Goal: Task Accomplishment & Management: Manage account settings

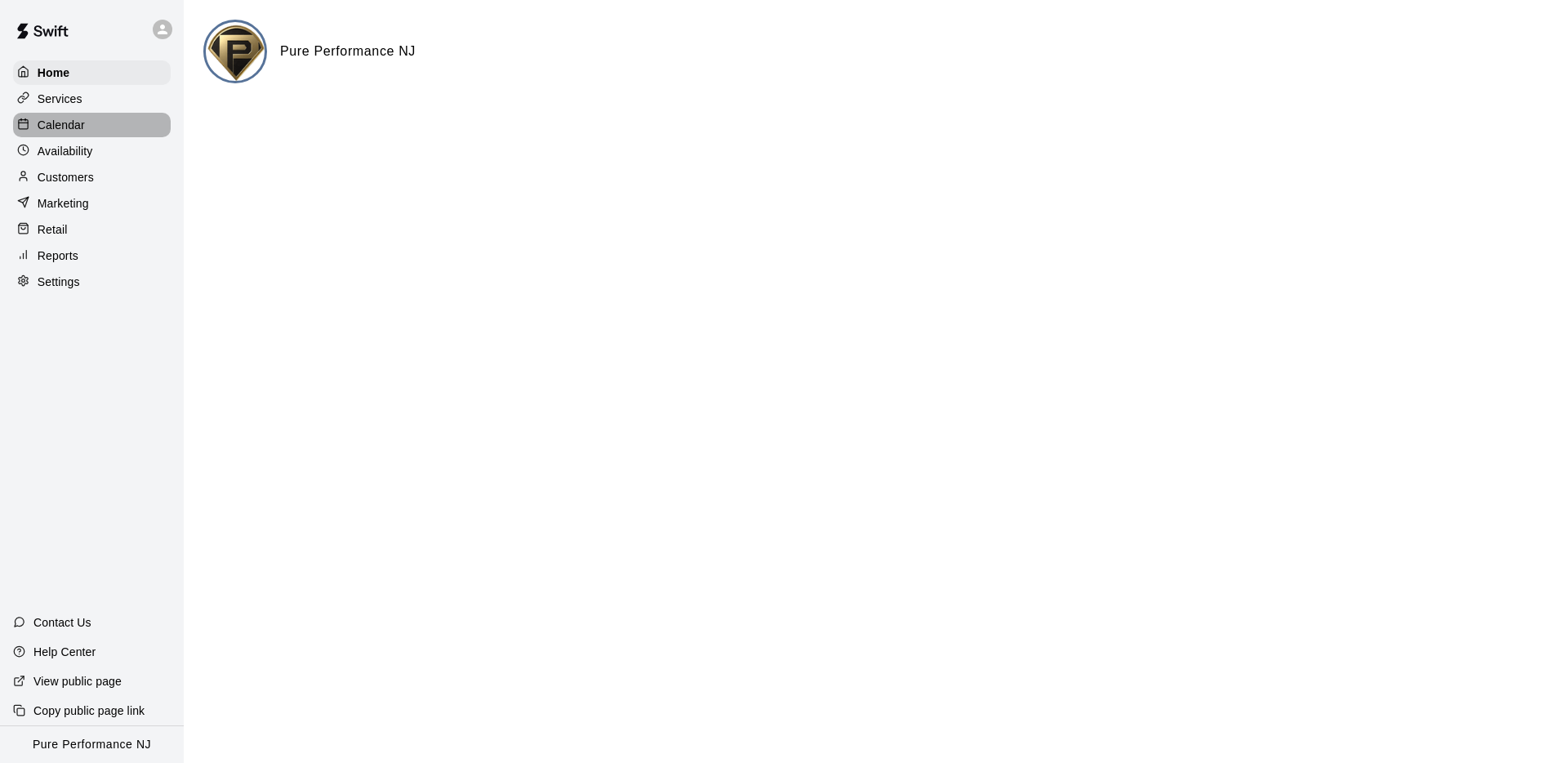
click at [40, 126] on p "Calendar" at bounding box center [61, 124] width 48 height 16
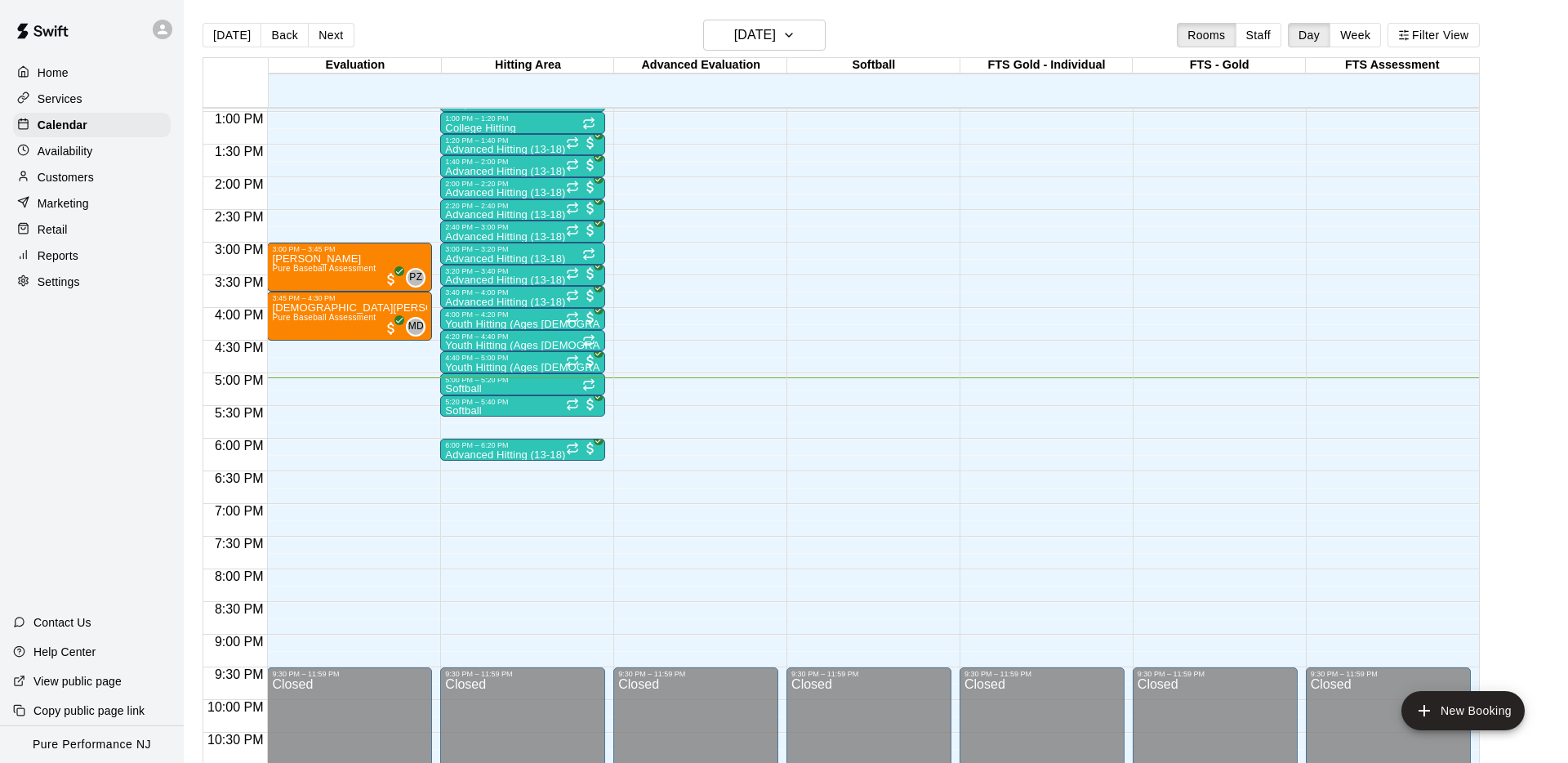
scroll to position [846, 0]
click at [160, 28] on icon at bounding box center [162, 30] width 15 height 15
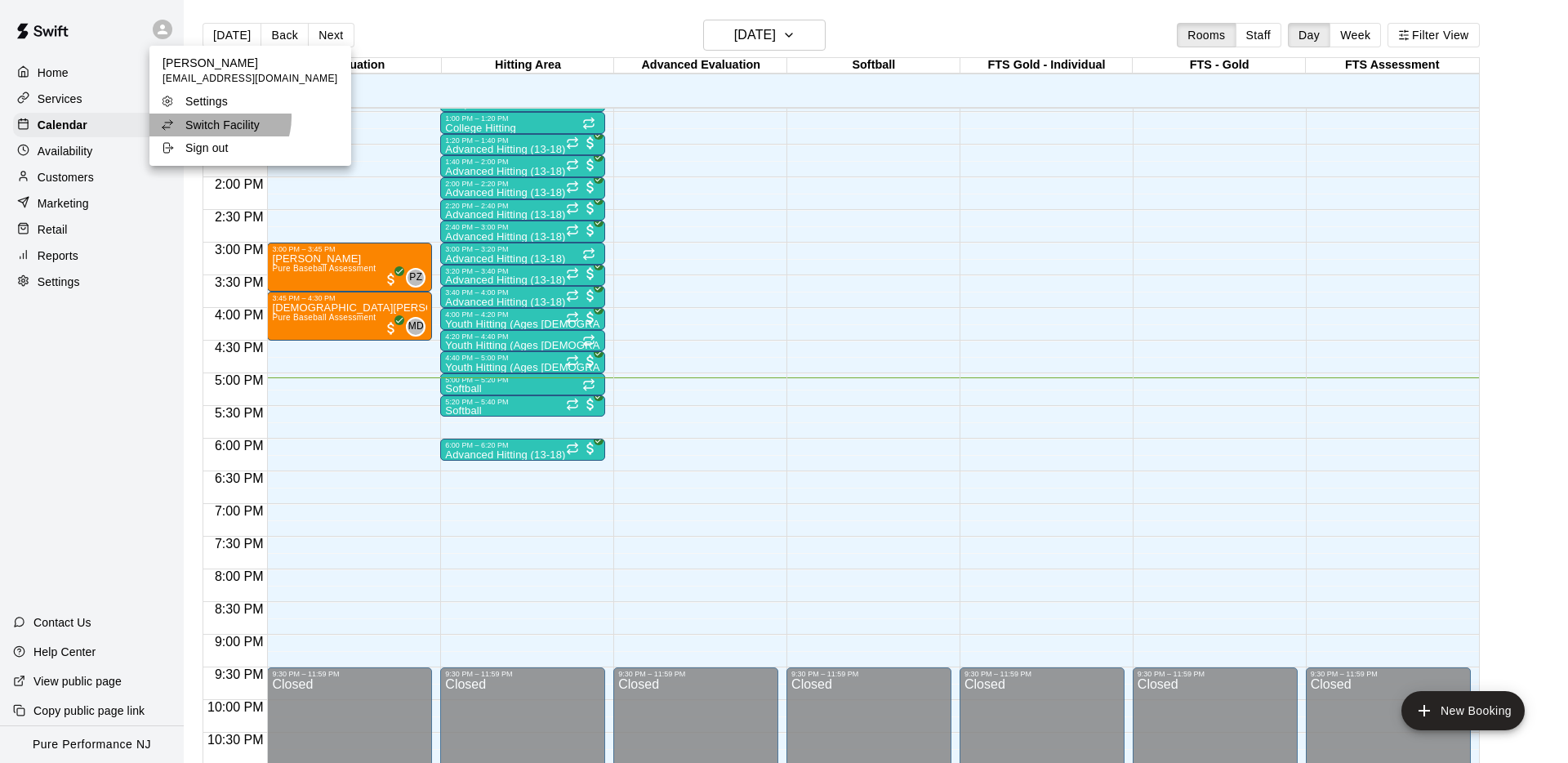
click at [219, 118] on p "Switch Facility" at bounding box center [223, 124] width 75 height 16
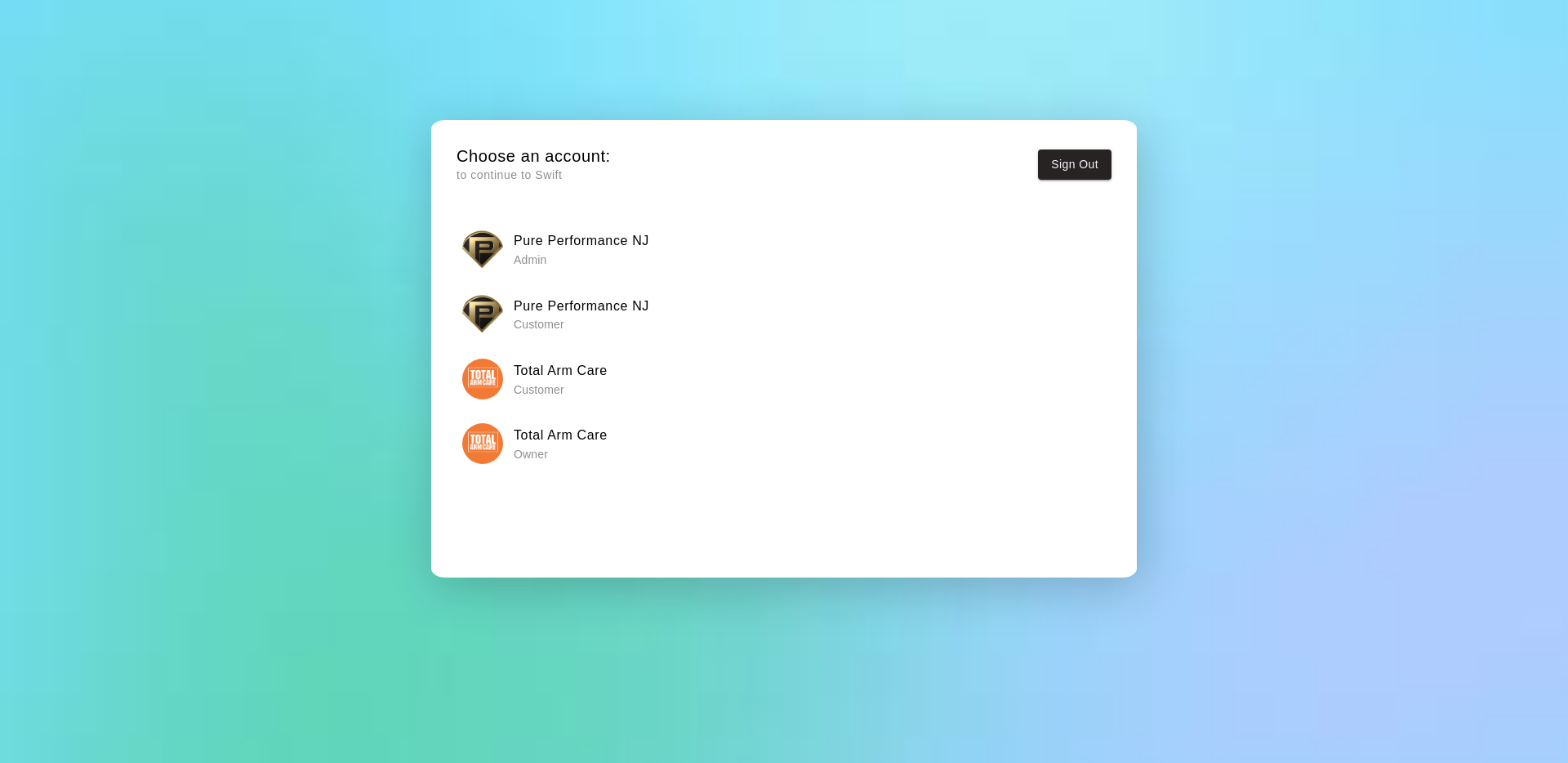
click at [478, 443] on img "button" at bounding box center [483, 444] width 41 height 41
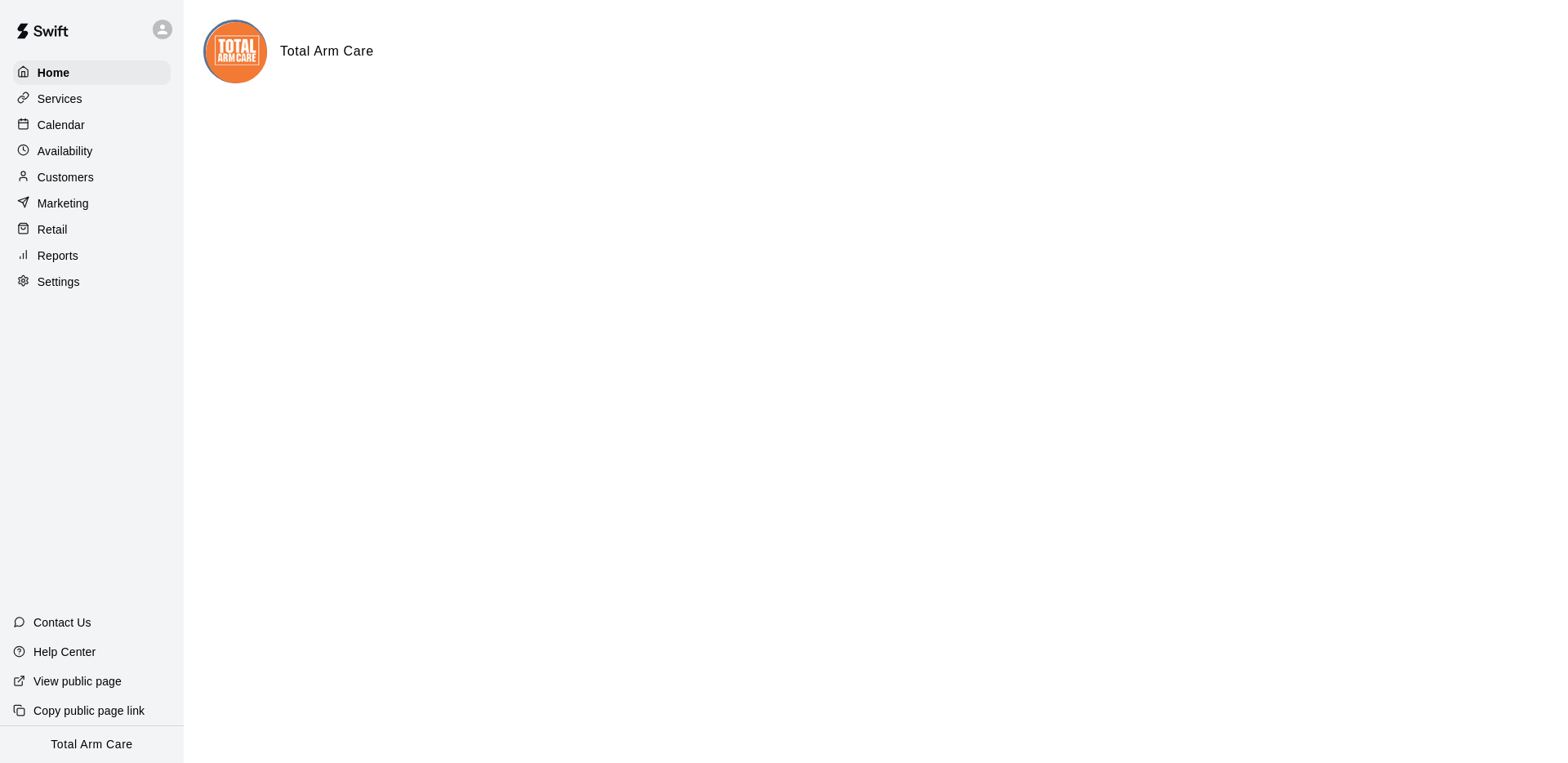
click at [65, 120] on p "Calendar" at bounding box center [61, 124] width 48 height 16
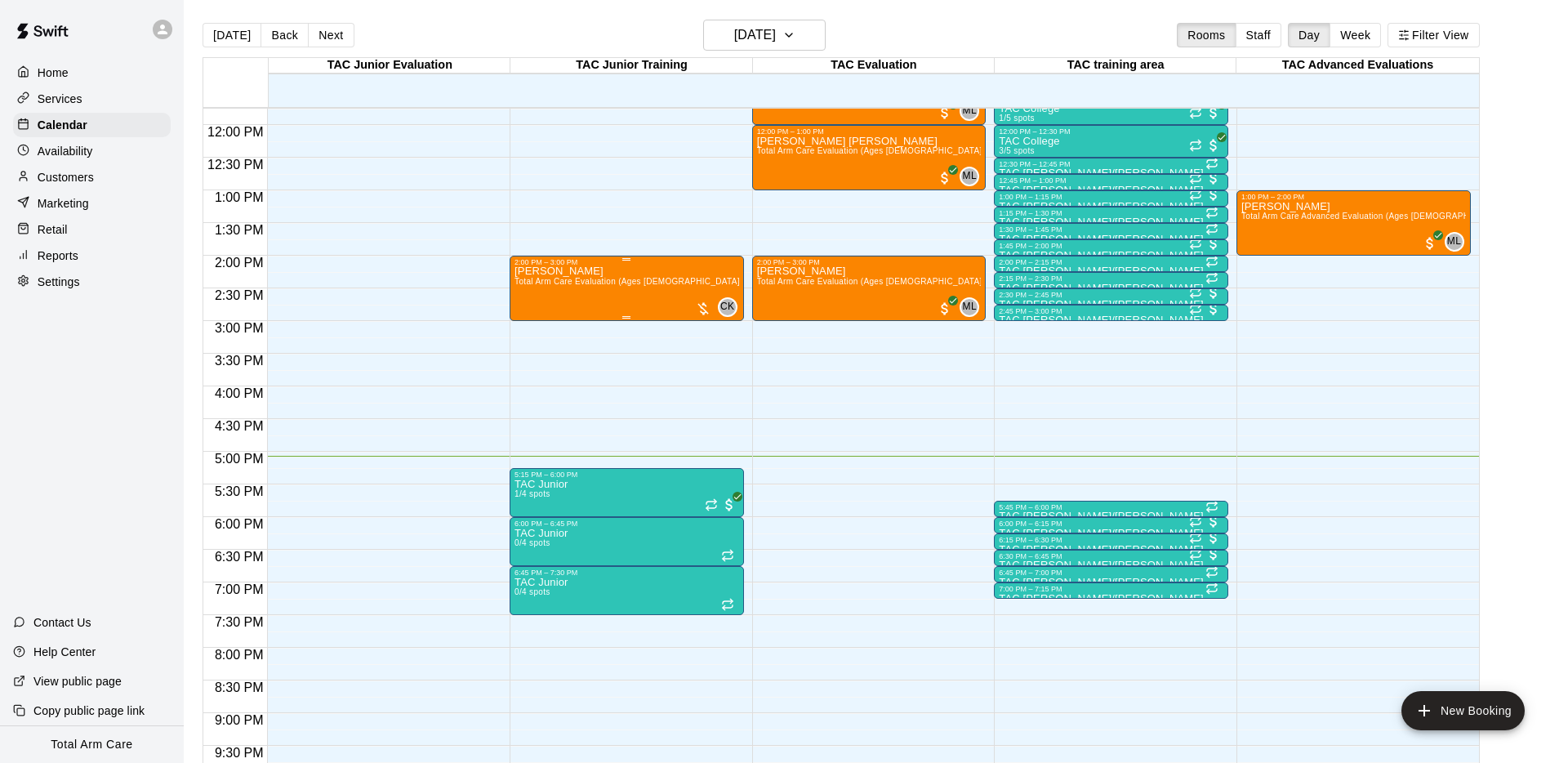
scroll to position [779, 0]
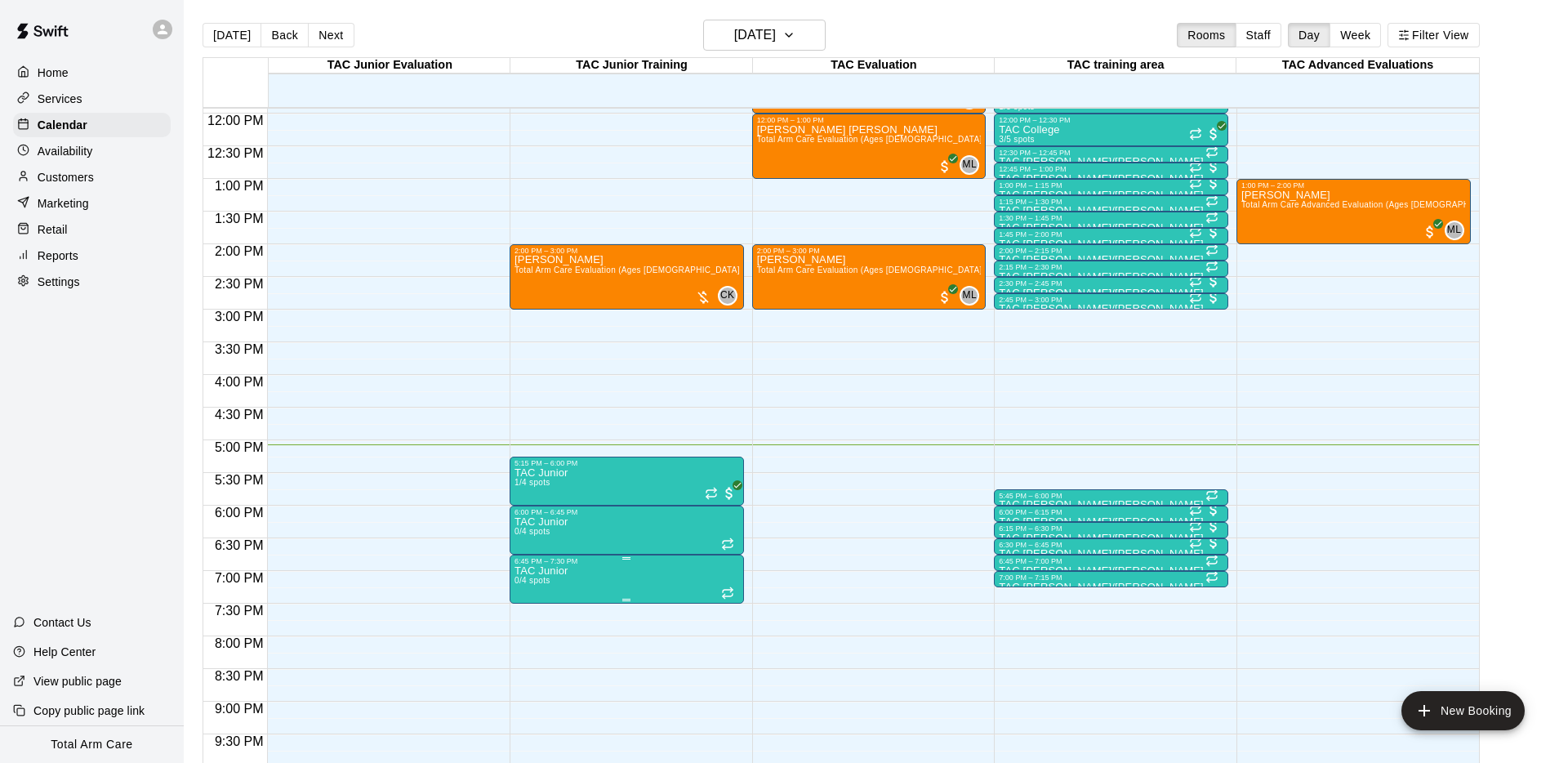
click at [535, 657] on icon "delete" at bounding box center [531, 660] width 11 height 15
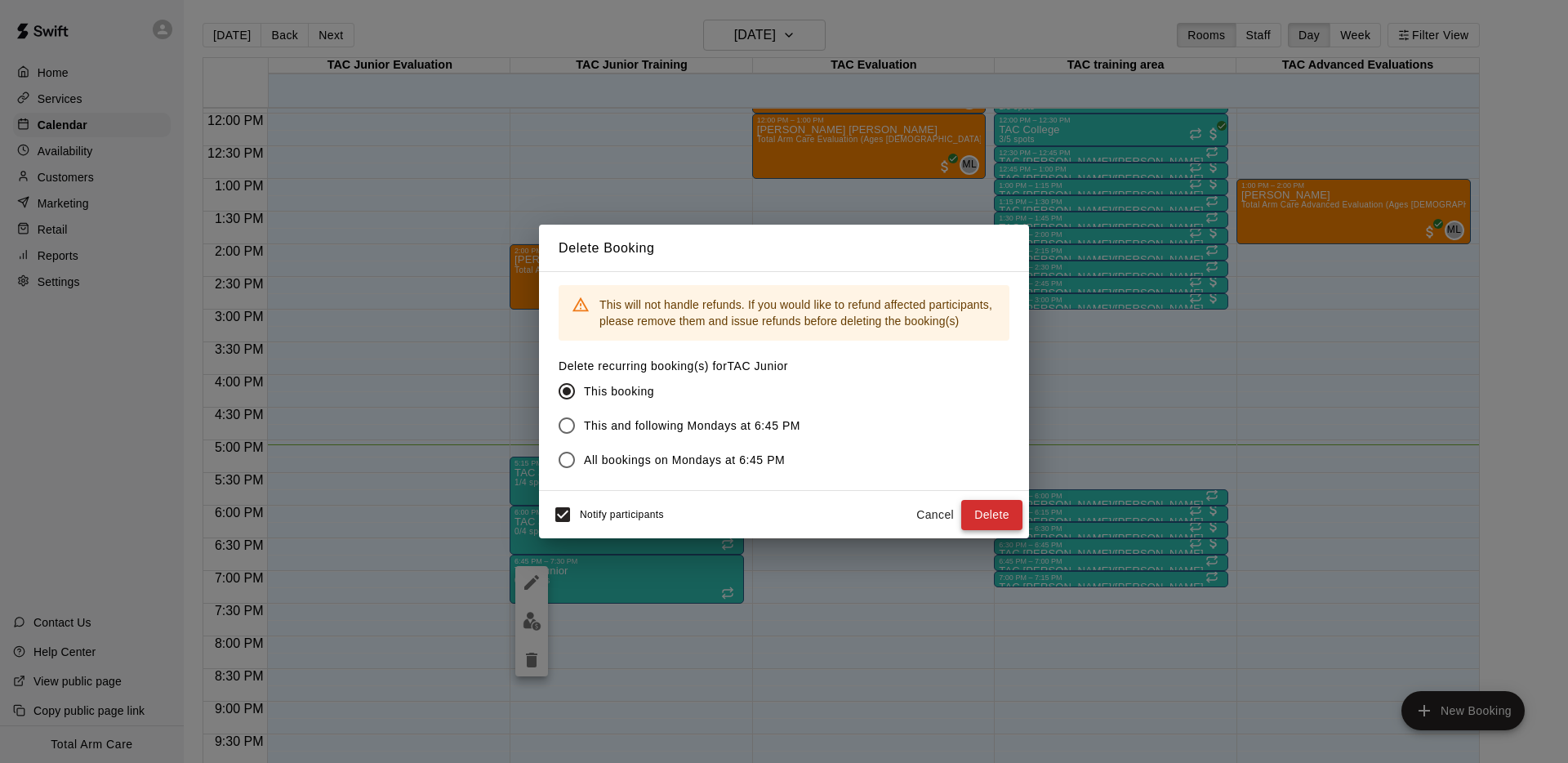
click at [987, 511] on button "Delete" at bounding box center [992, 515] width 62 height 30
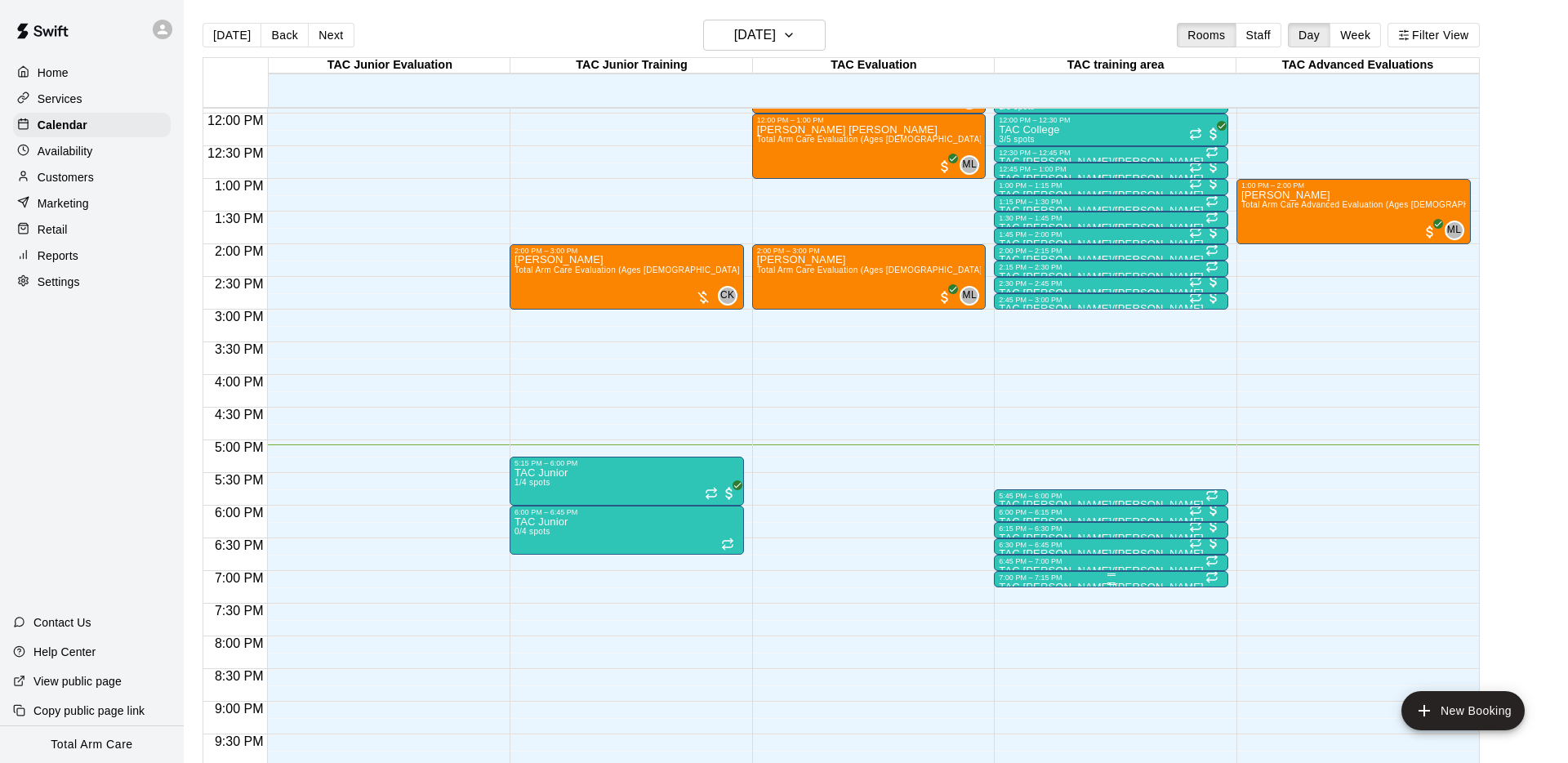
click at [1025, 587] on p "TAC [PERSON_NAME]/[PERSON_NAME]" at bounding box center [1101, 587] width 205 height 0
click at [1017, 686] on icon "delete" at bounding box center [1016, 682] width 11 height 15
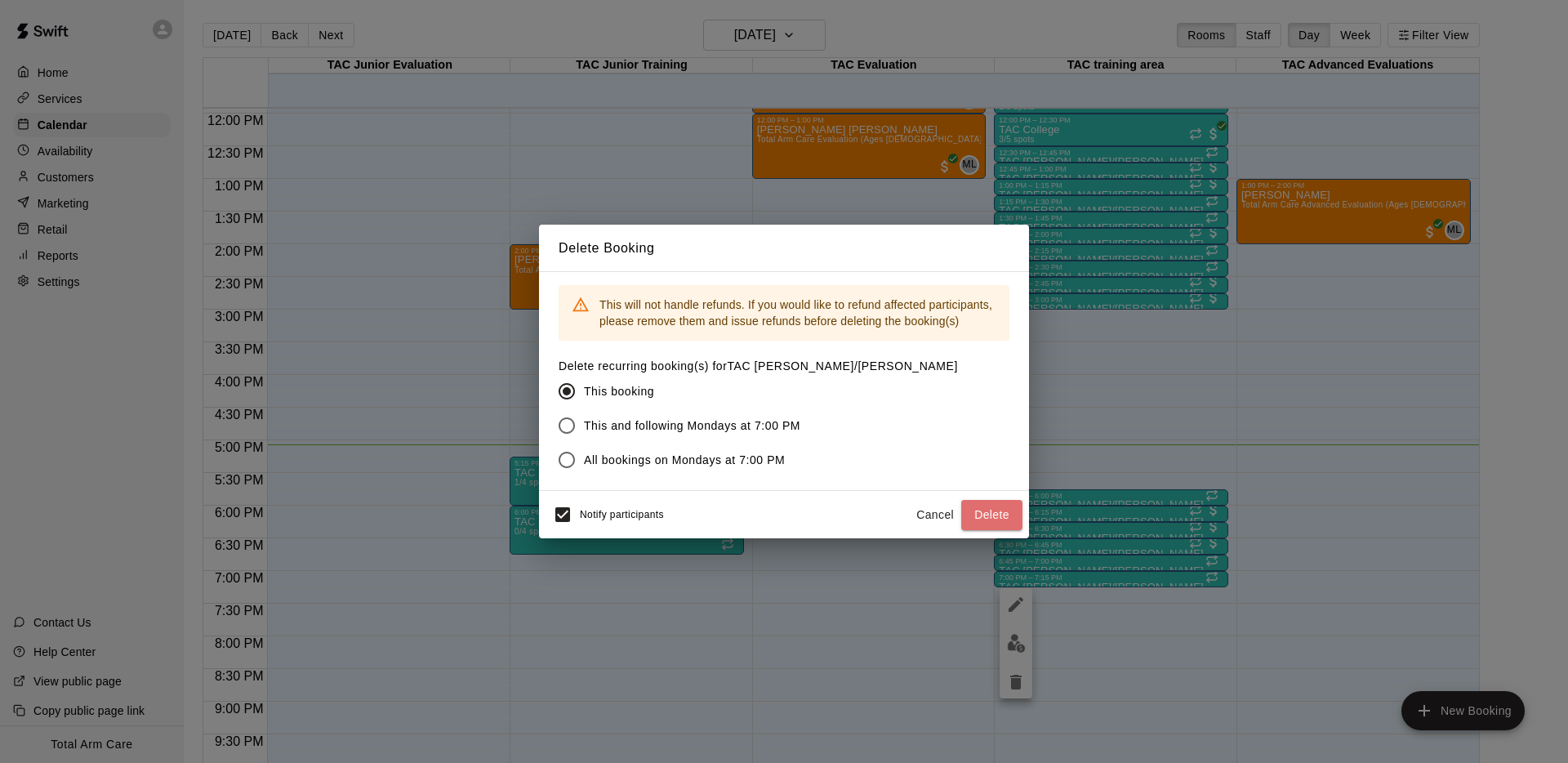
click at [982, 513] on button "Delete" at bounding box center [992, 515] width 62 height 30
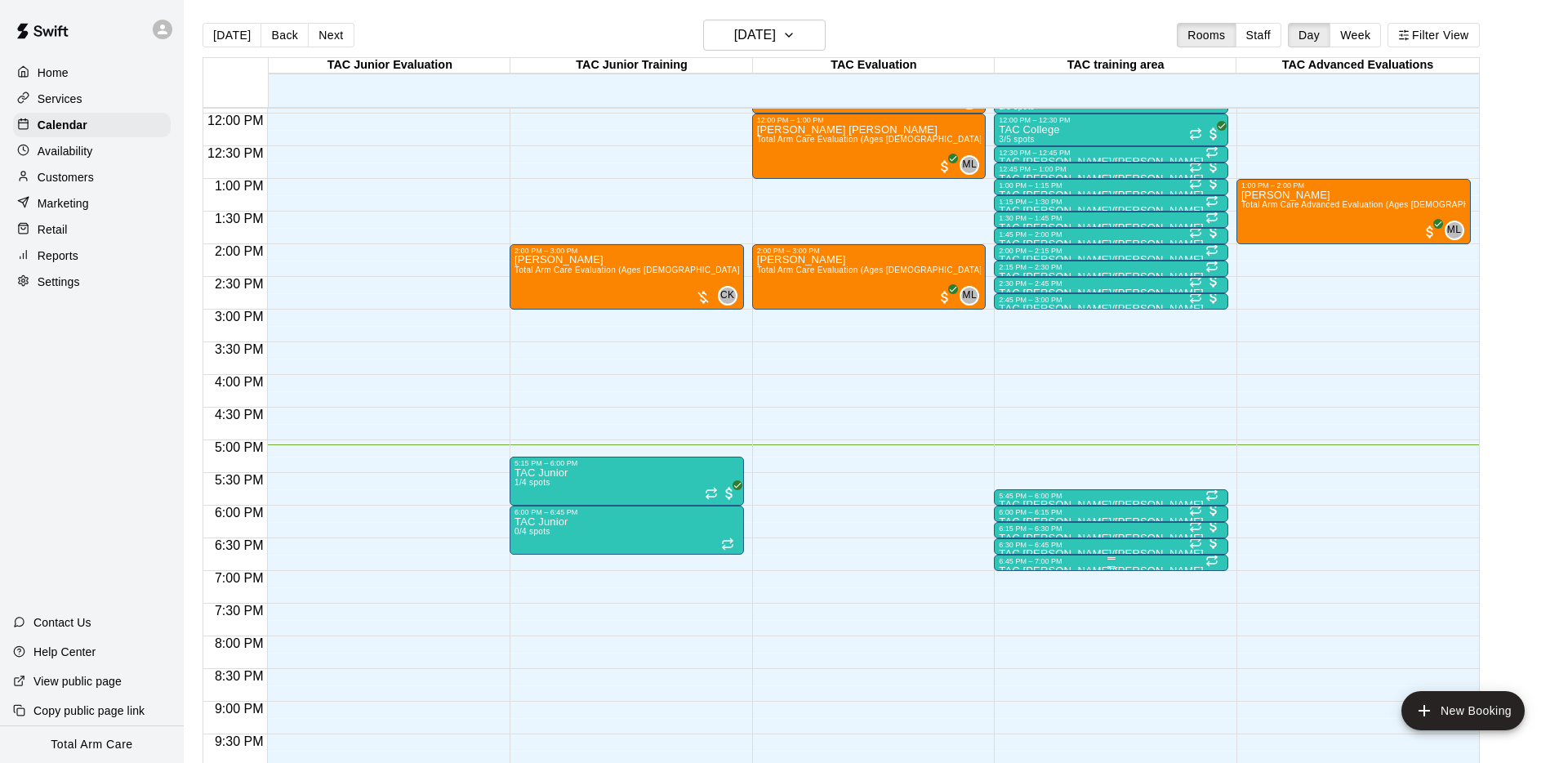
click at [1083, 558] on div at bounding box center [1111, 558] width 224 height 3
click at [1010, 601] on button "edit" at bounding box center [1015, 612] width 33 height 32
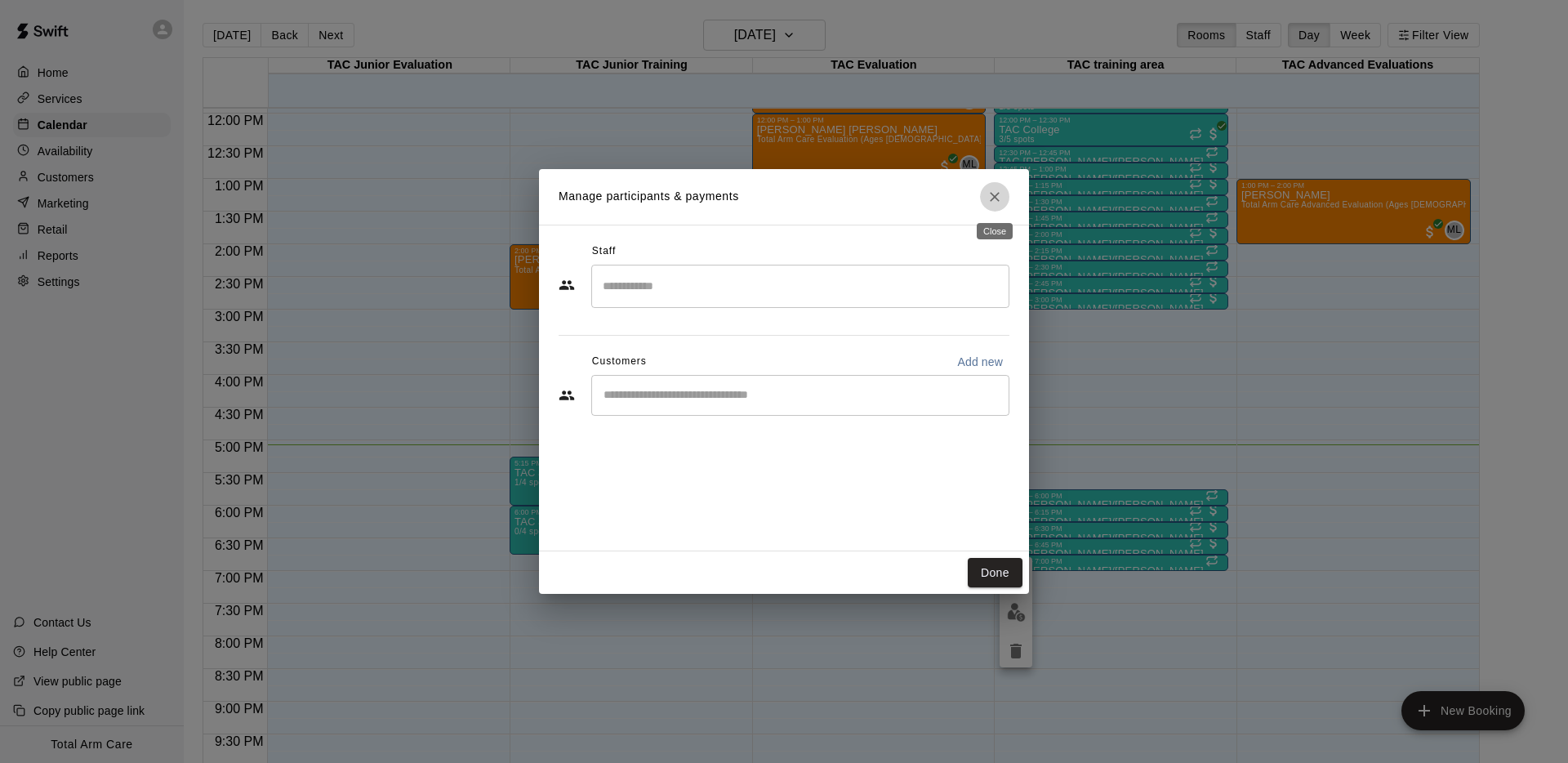
click at [997, 185] on button "Close" at bounding box center [994, 196] width 29 height 29
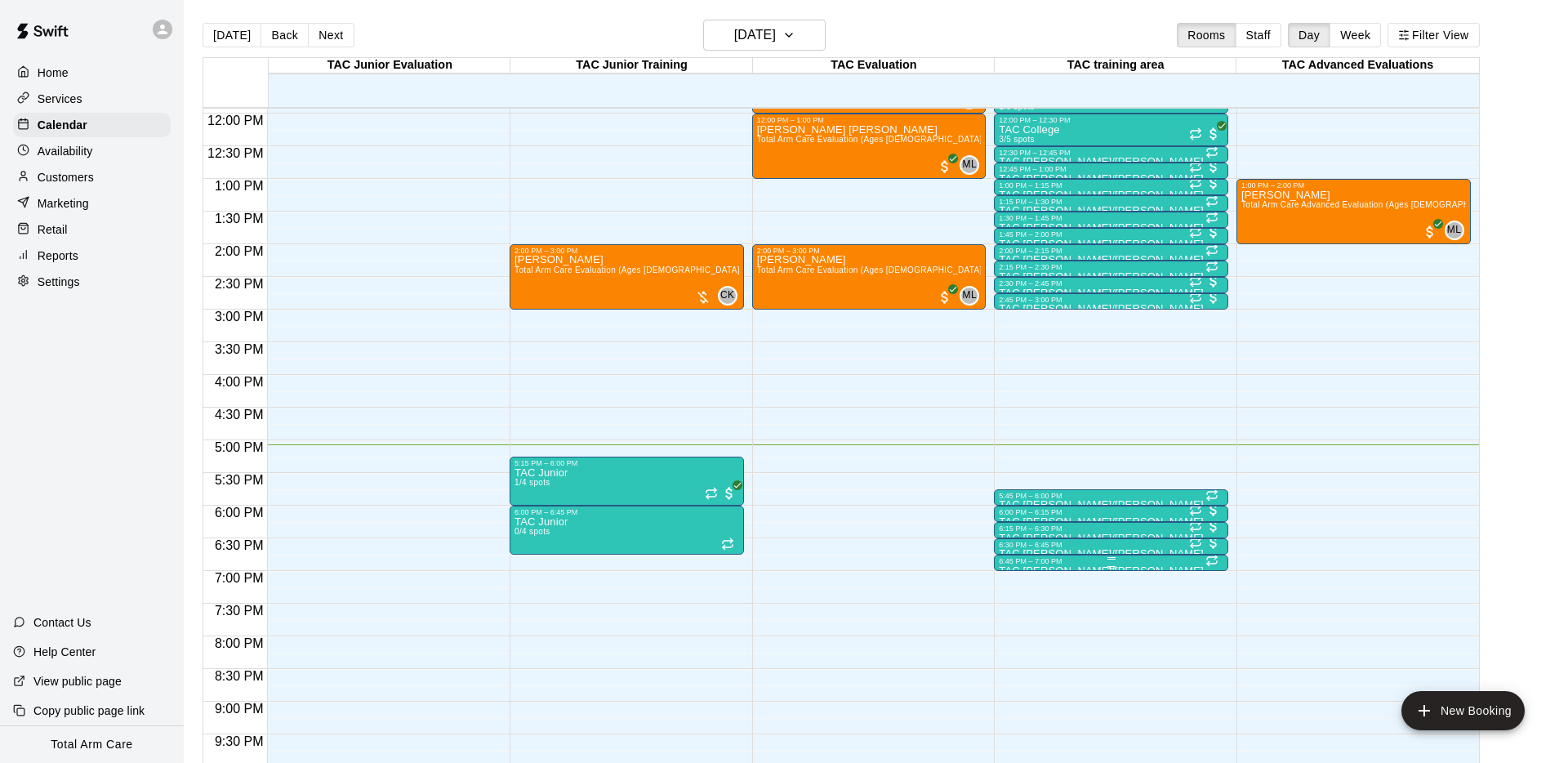
click at [1121, 556] on div "6:45 PM – 7:00 PM TAC [PERSON_NAME]/[PERSON_NAME] 0/4 spots" at bounding box center [1110, 562] width 234 height 16
click at [1010, 659] on button "delete" at bounding box center [1010, 648] width 33 height 33
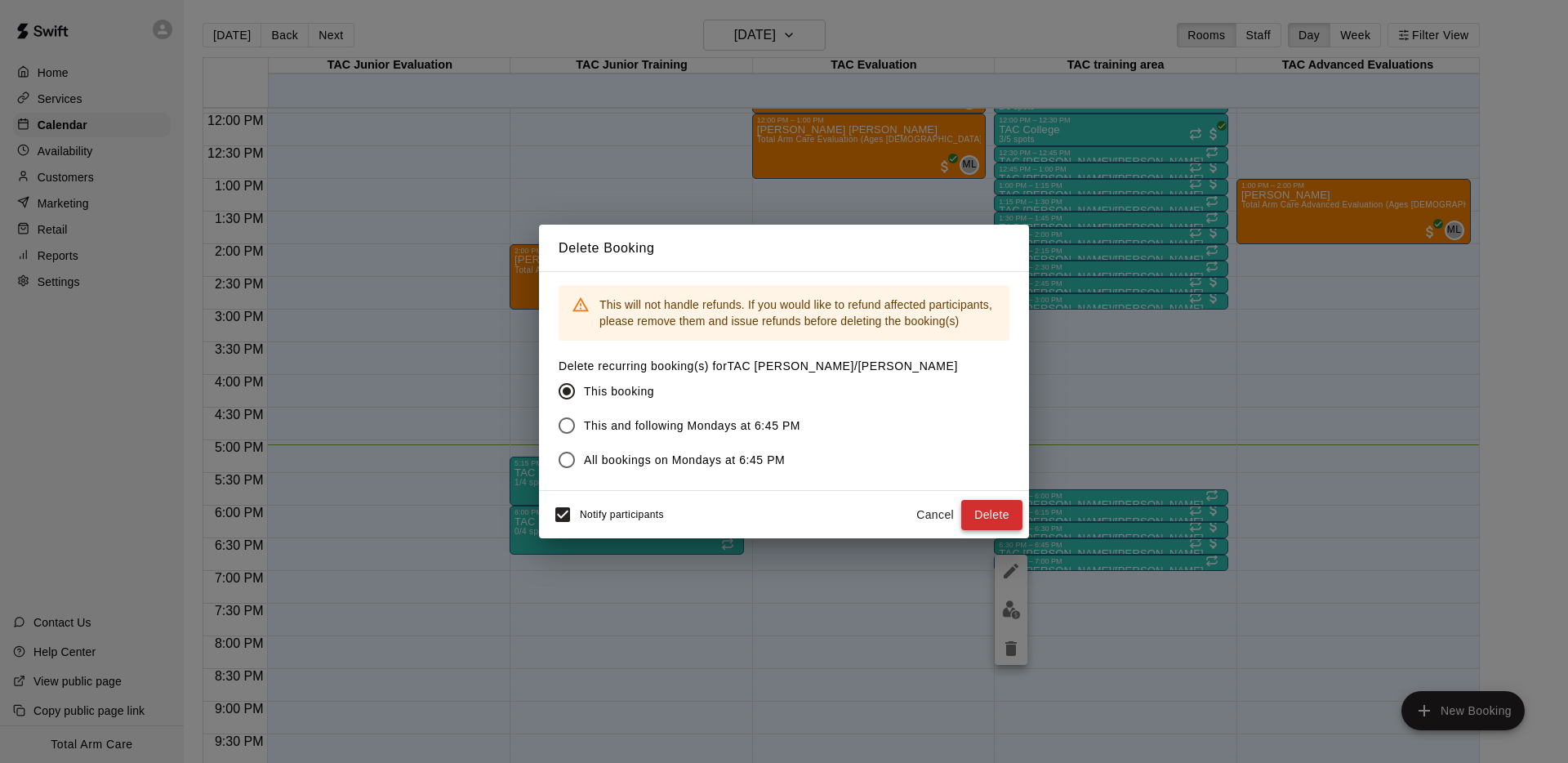
click at [994, 527] on button "Delete" at bounding box center [992, 515] width 62 height 30
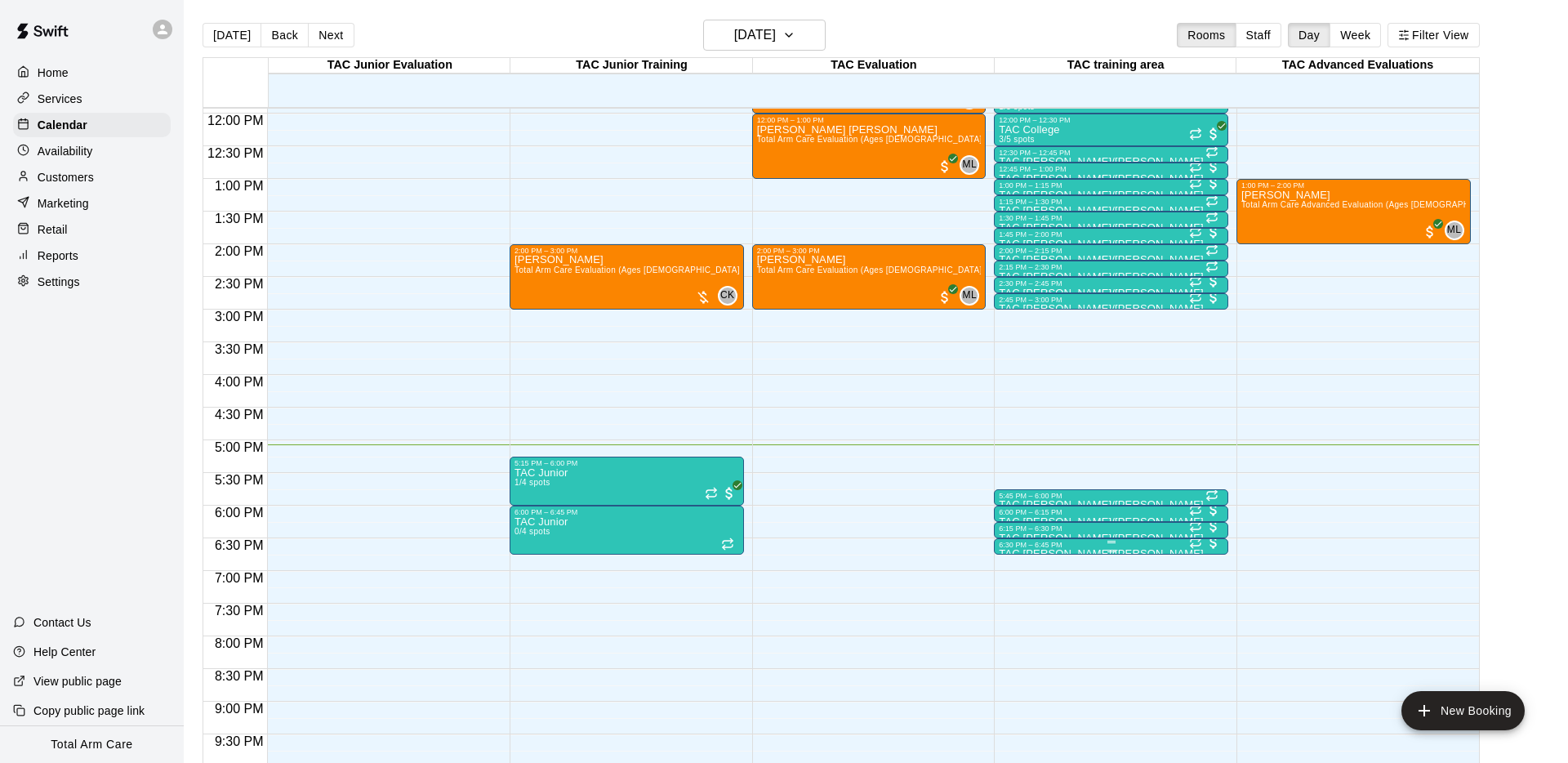
click at [1111, 544] on div "6:30 PM – 6:45 PM" at bounding box center [1111, 544] width 224 height 8
click at [1017, 588] on img "edit" at bounding box center [1016, 596] width 19 height 19
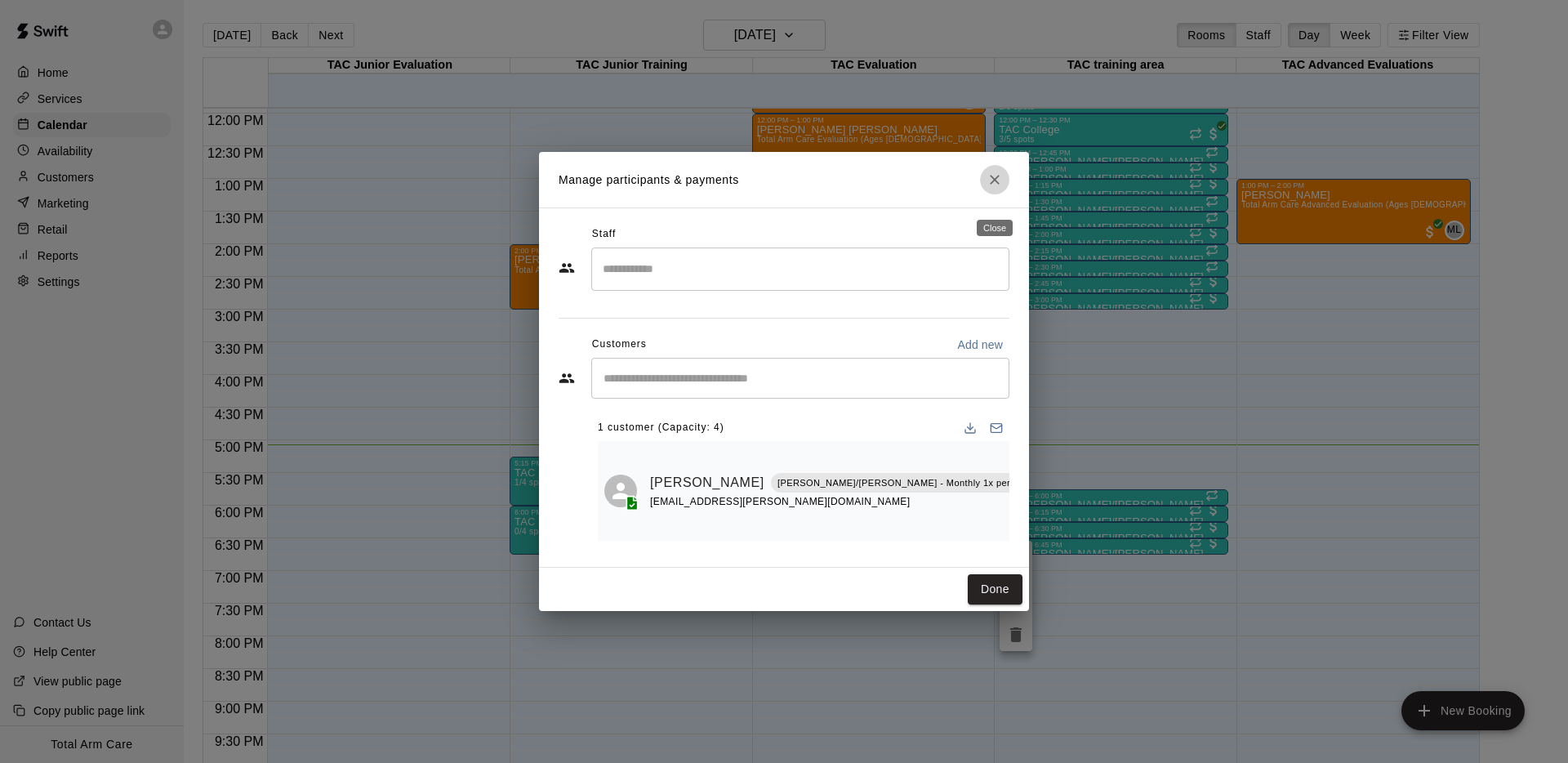
click at [1003, 194] on button "Close" at bounding box center [994, 179] width 29 height 29
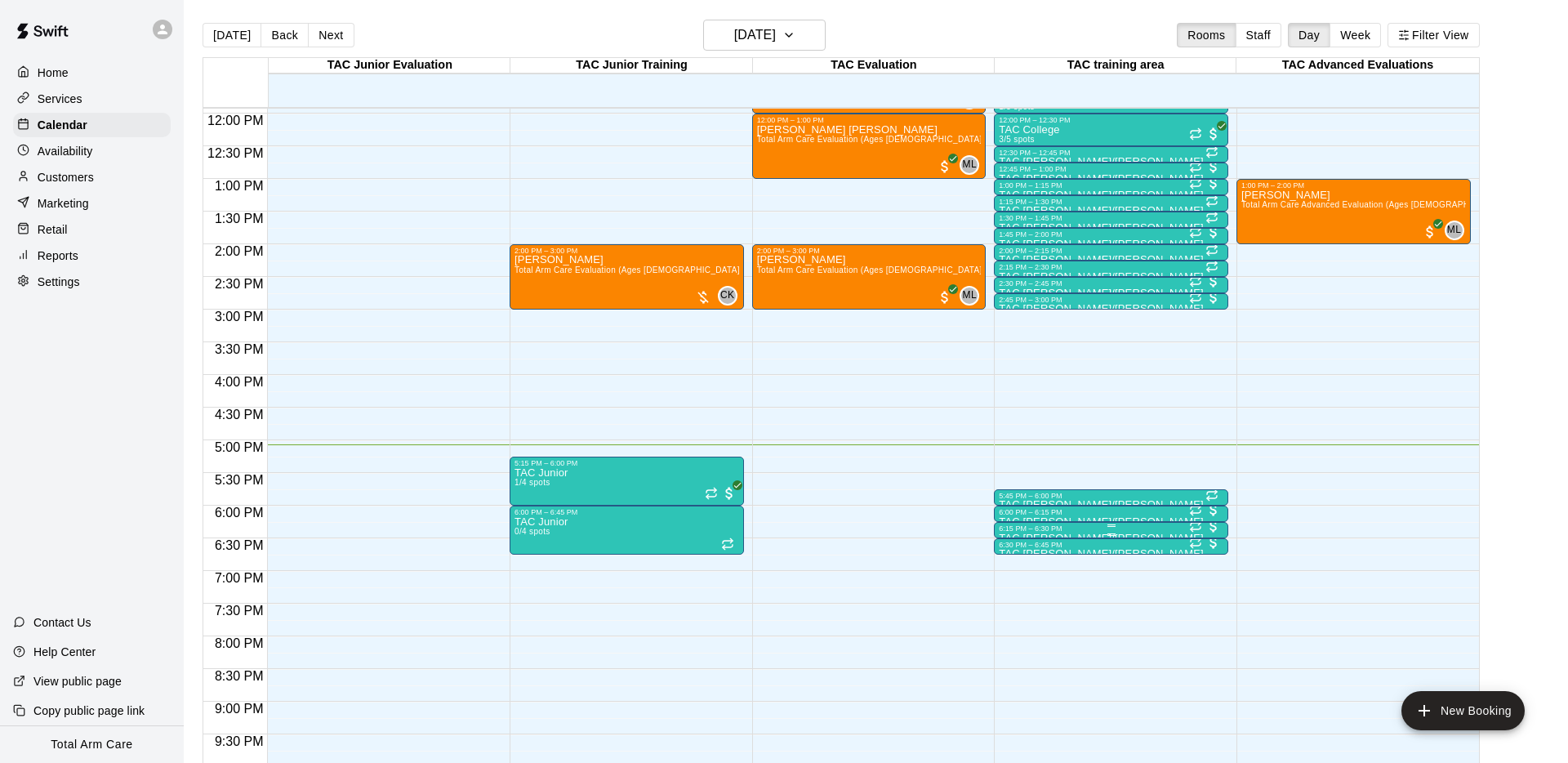
click at [1097, 530] on div "6:15 PM – 6:30 PM" at bounding box center [1111, 528] width 224 height 8
click at [1023, 579] on img "edit" at bounding box center [1016, 579] width 19 height 19
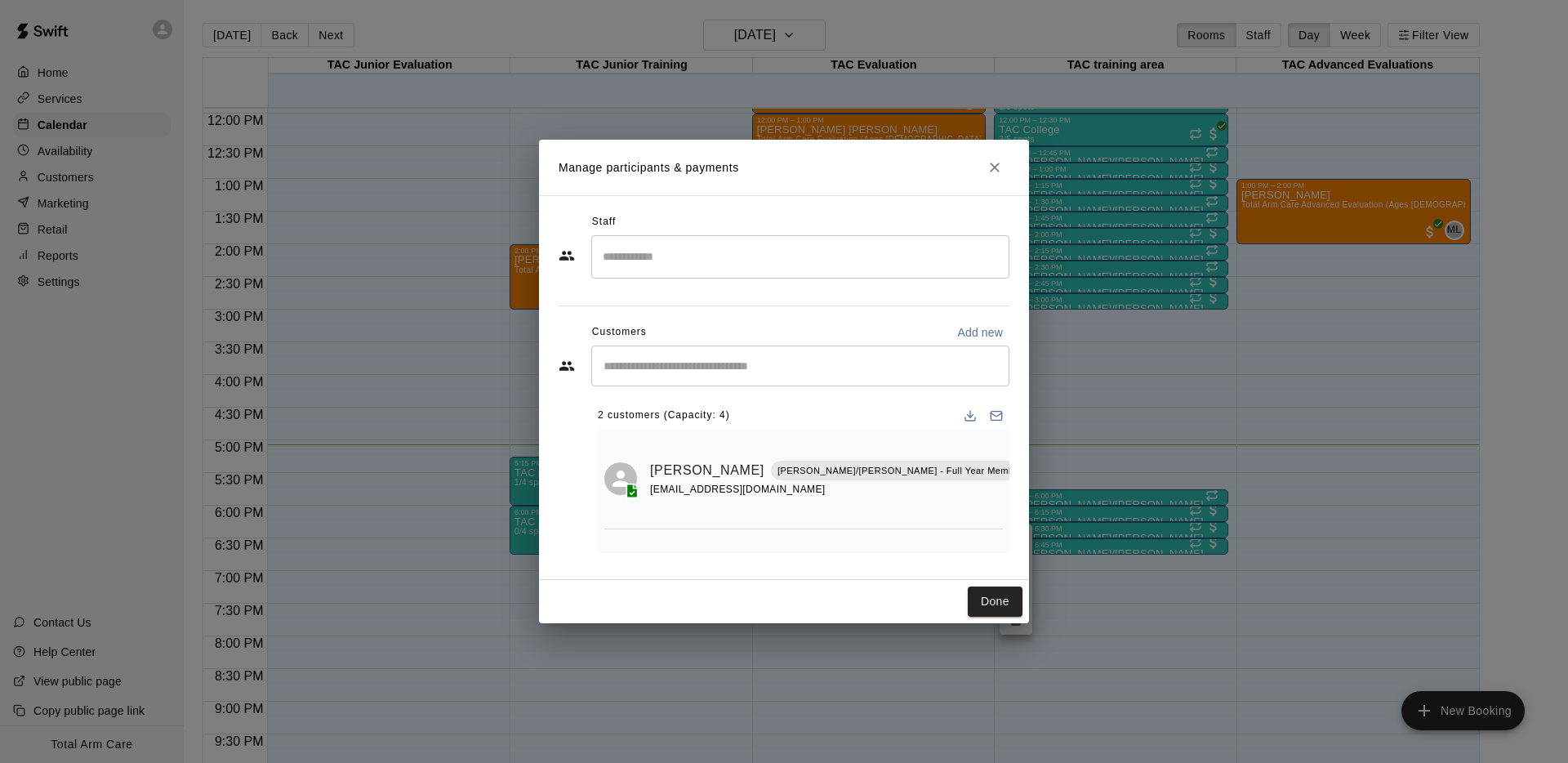
scroll to position [9, 0]
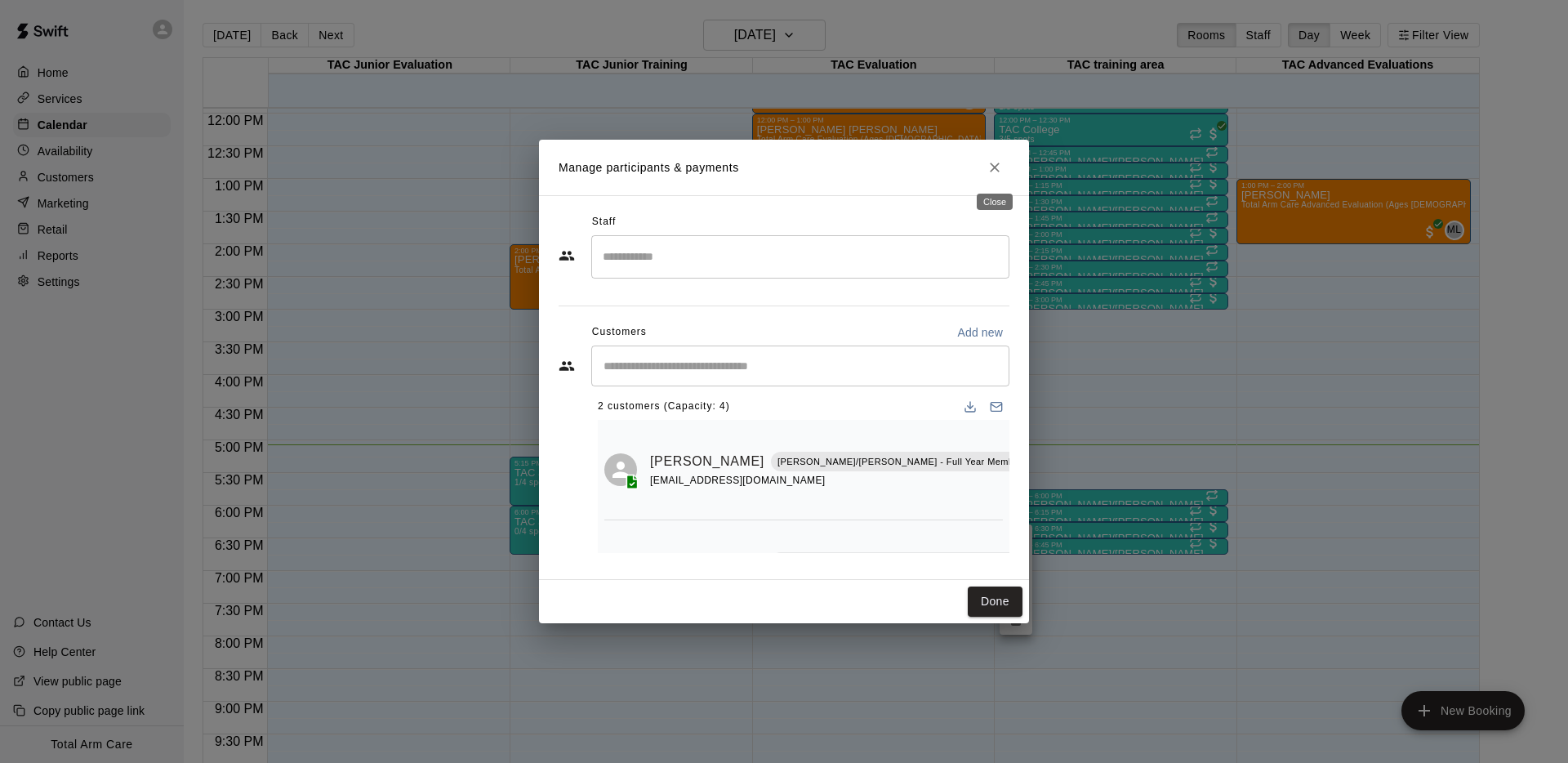
click at [1005, 169] on button "Close" at bounding box center [994, 167] width 29 height 29
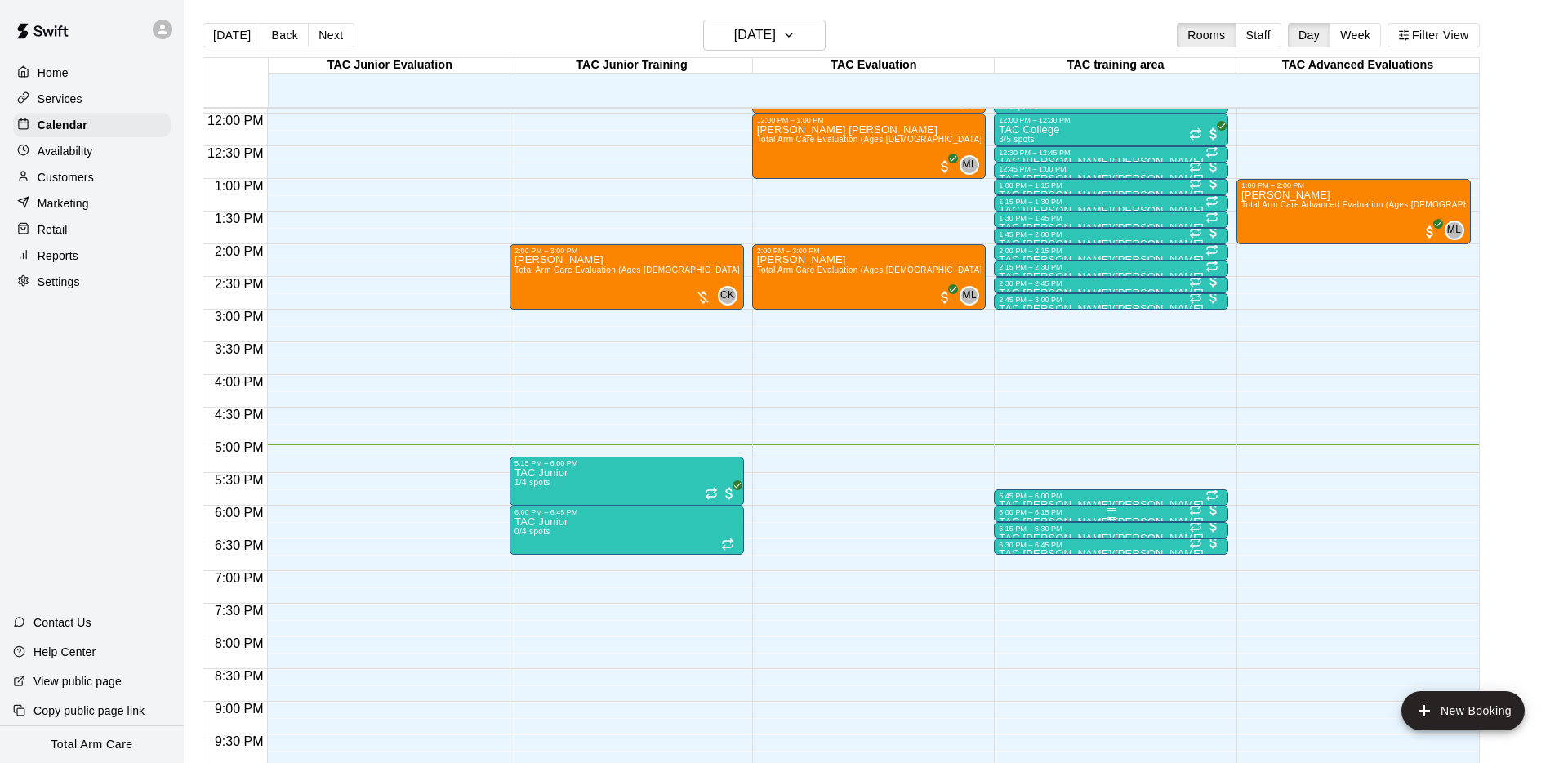
click at [1080, 508] on div at bounding box center [1111, 509] width 224 height 3
click at [1019, 570] on img "edit" at bounding box center [1016, 563] width 19 height 19
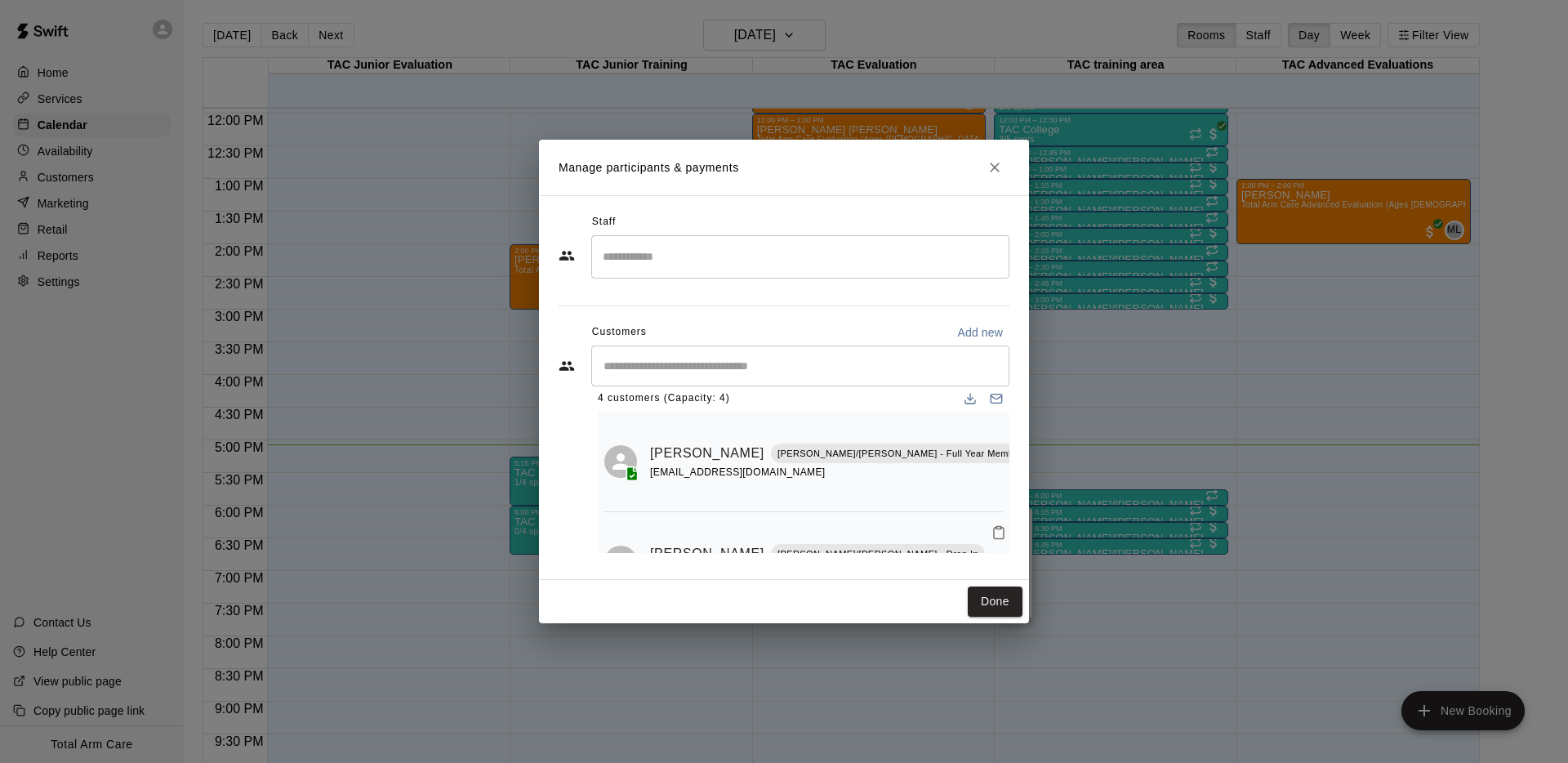
scroll to position [0, 0]
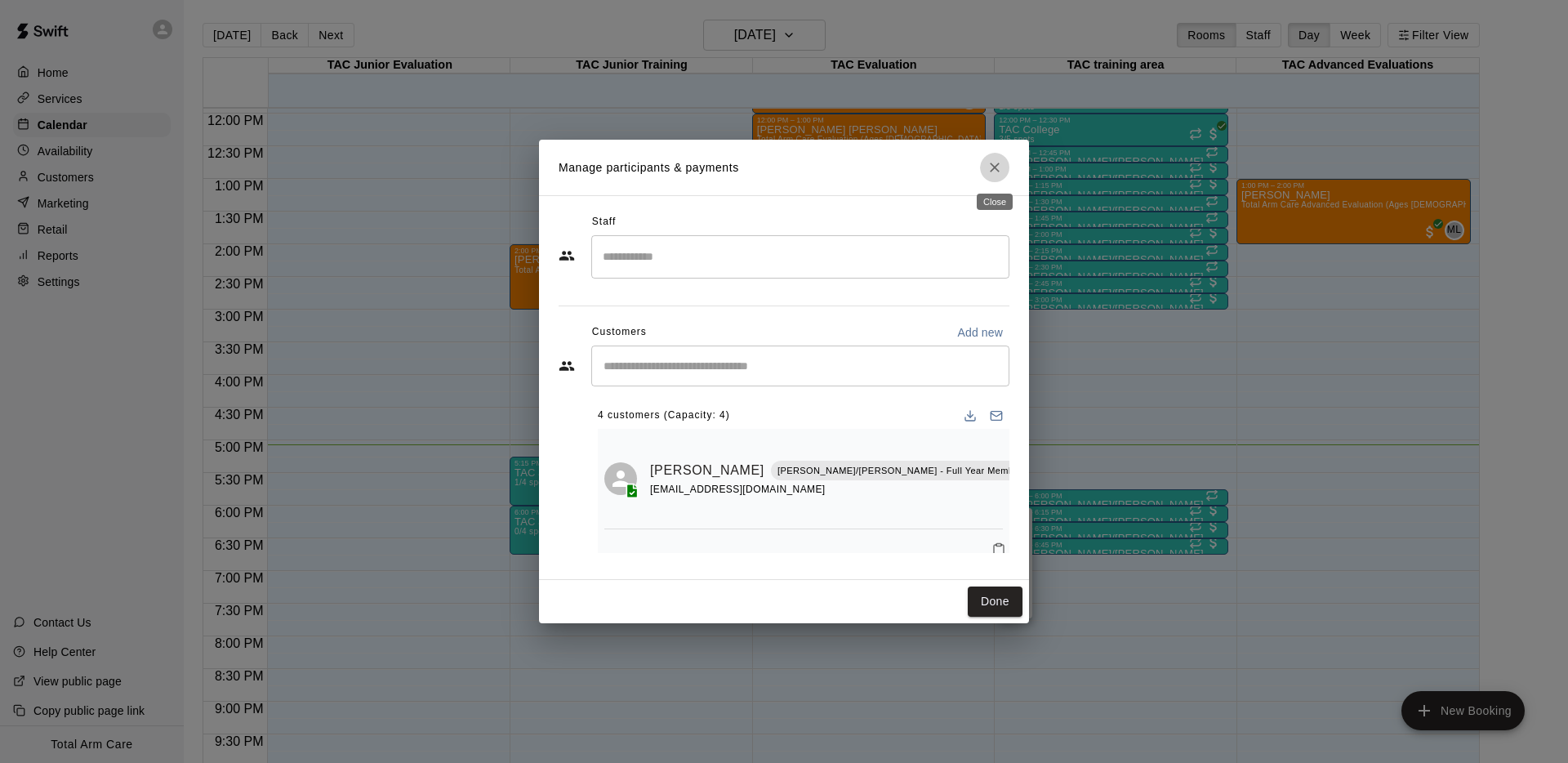
drag, startPoint x: 997, startPoint y: 163, endPoint x: 983, endPoint y: 170, distance: 15.7
click at [997, 163] on icon "Close" at bounding box center [995, 167] width 9 height 9
